Goal: Find contact information: Find contact information

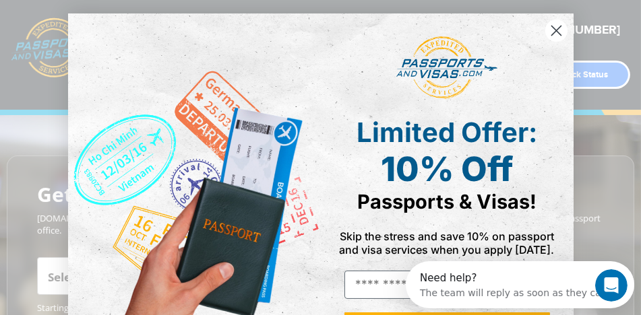
click at [553, 27] on circle "Close dialog" at bounding box center [556, 31] width 22 height 22
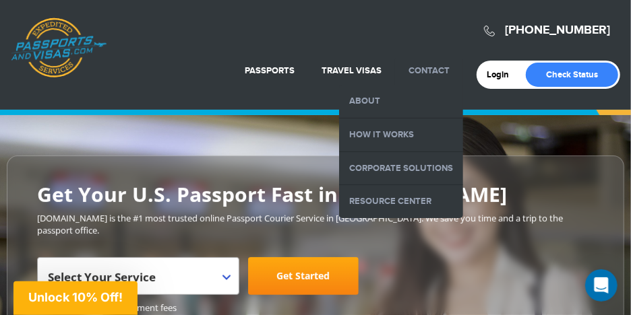
click at [425, 67] on link "Contact" at bounding box center [429, 70] width 41 height 11
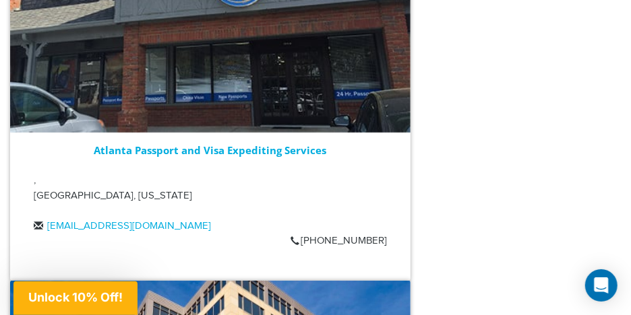
scroll to position [2561, 0]
